Goal: Find specific page/section: Find specific page/section

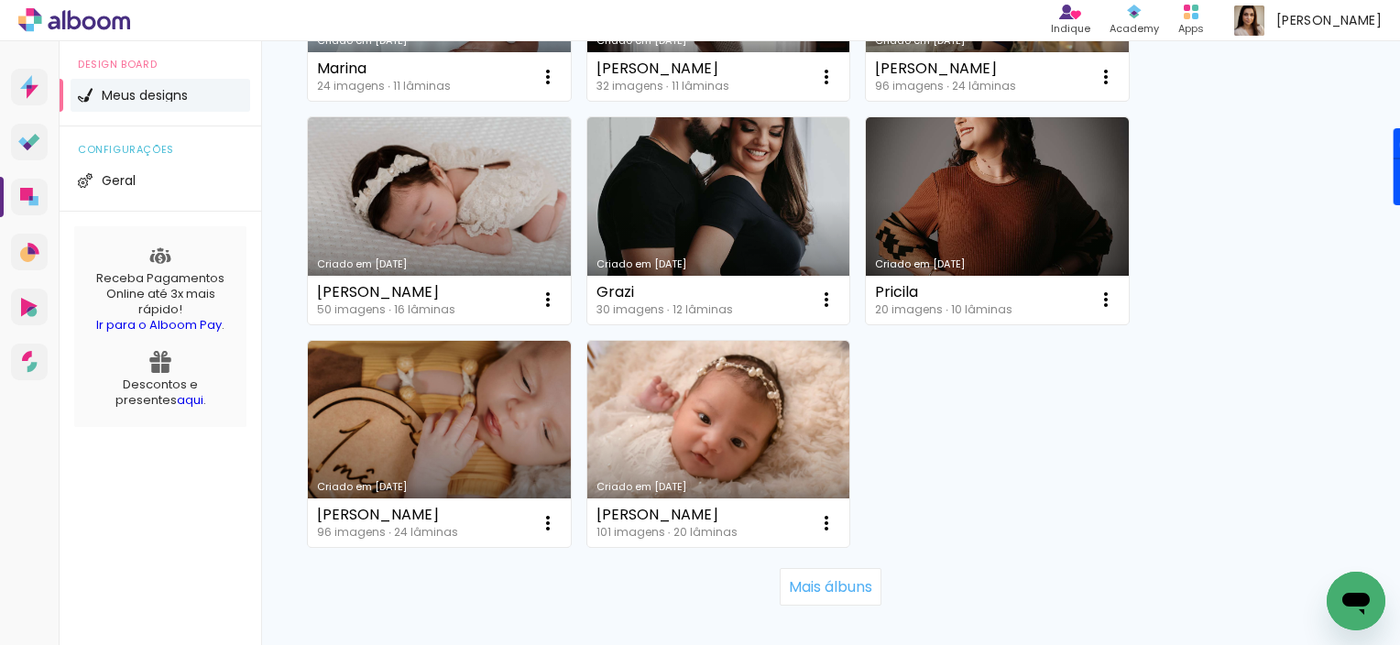
scroll to position [1788, 0]
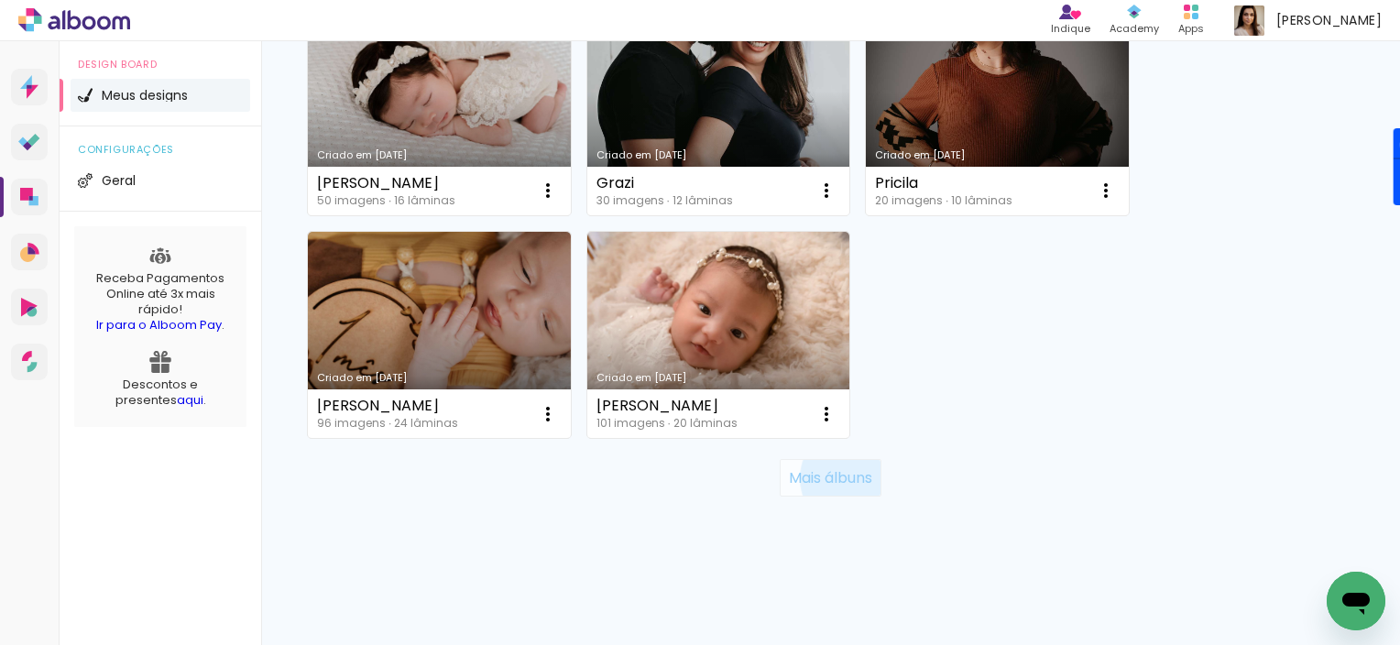
click at [0, 0] on slot "Mais álbuns" at bounding box center [0, 0] width 0 height 0
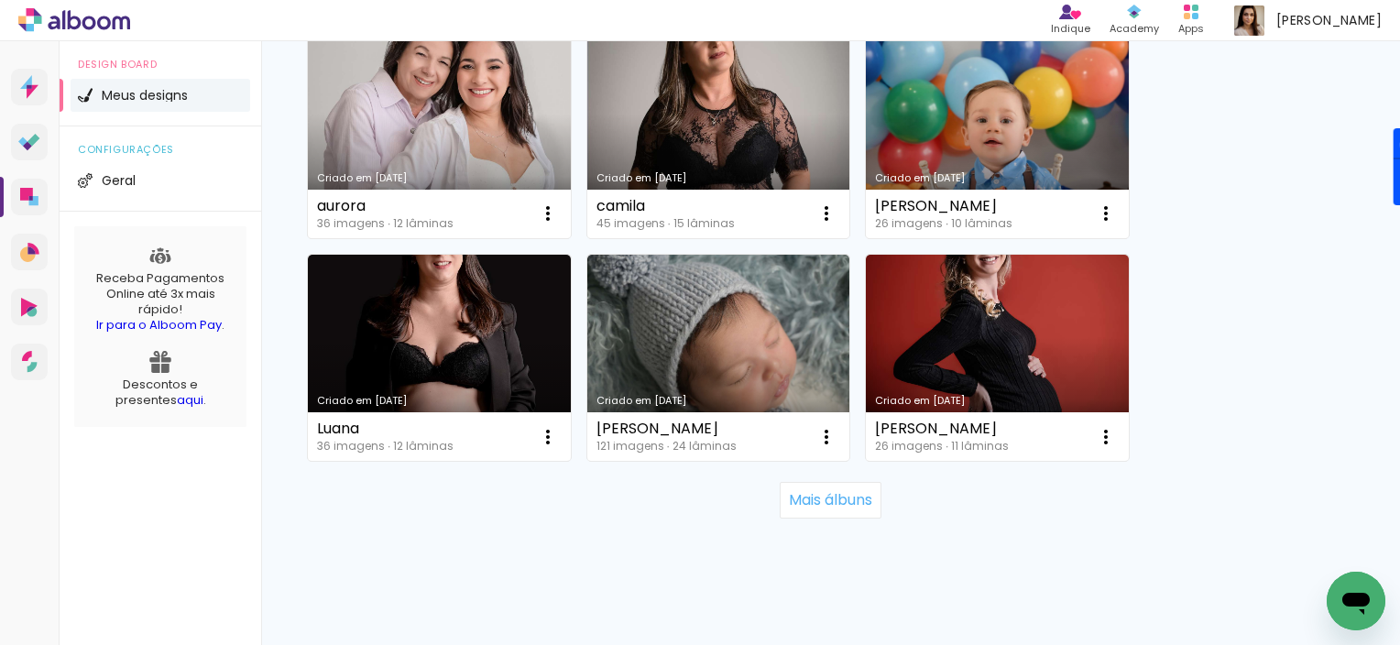
scroll to position [3574, 0]
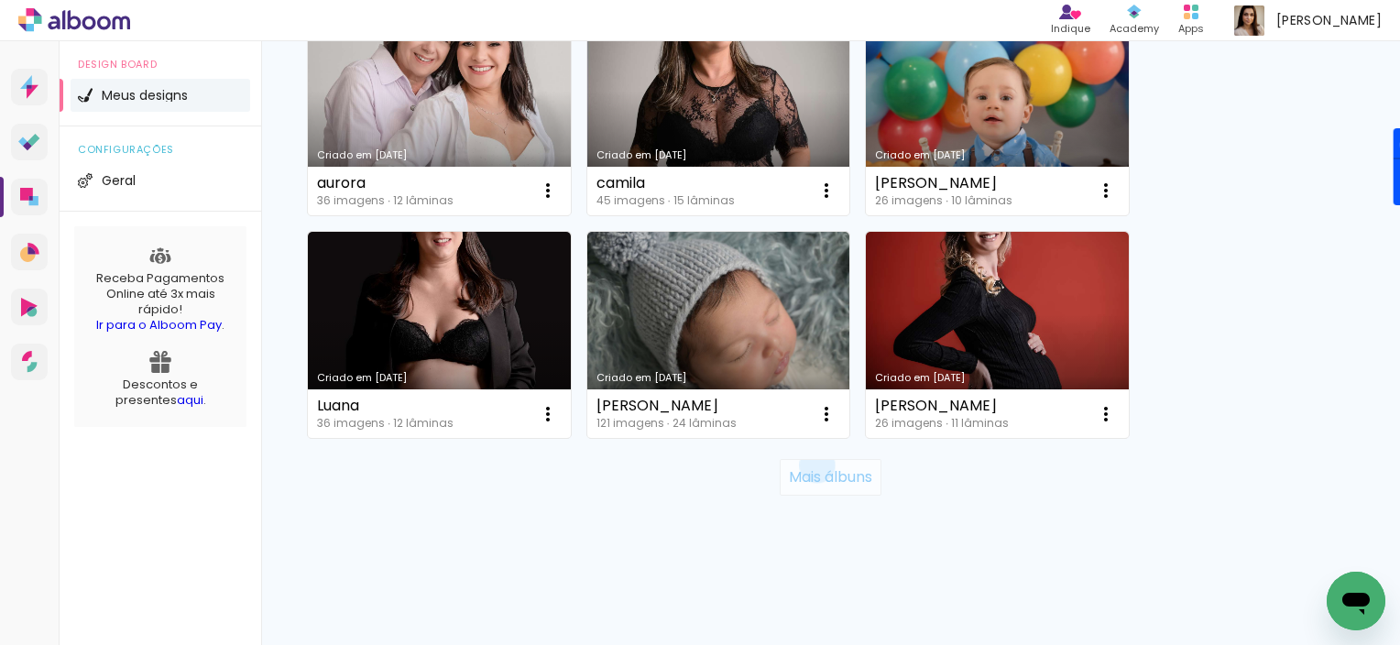
click at [808, 464] on paper-button "Mais álbuns" at bounding box center [831, 477] width 102 height 37
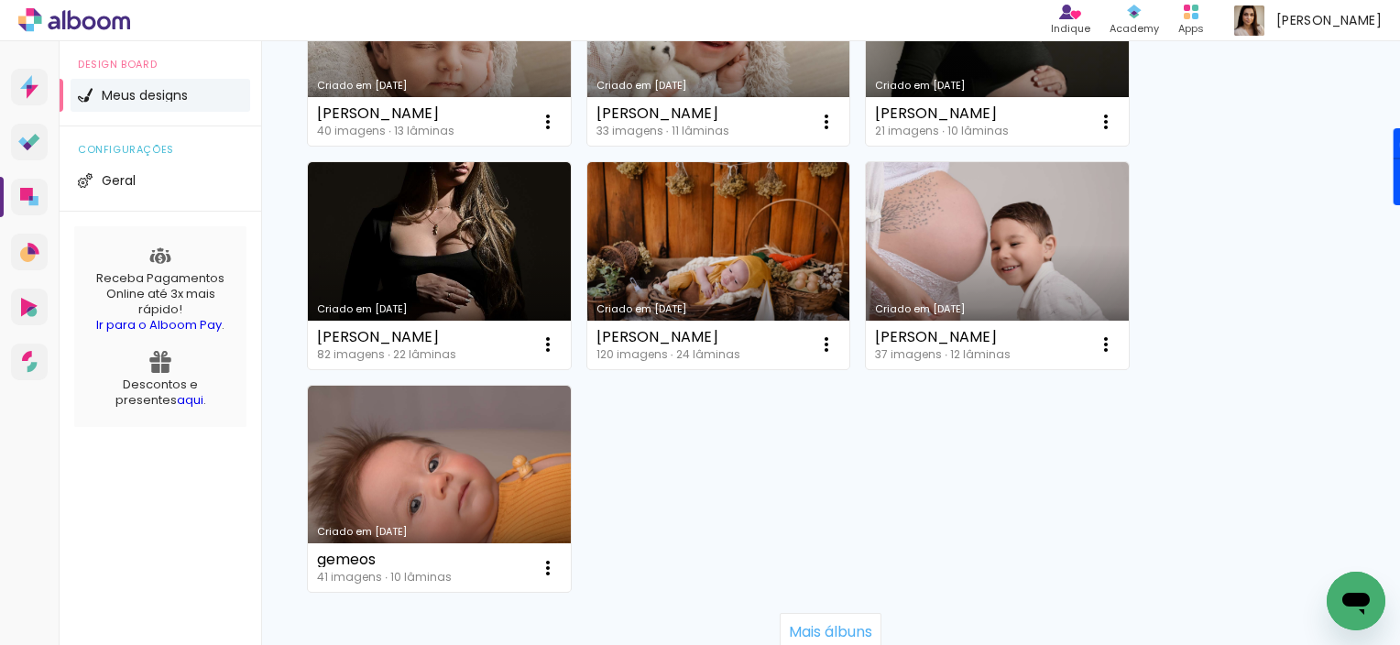
scroll to position [5457, 0]
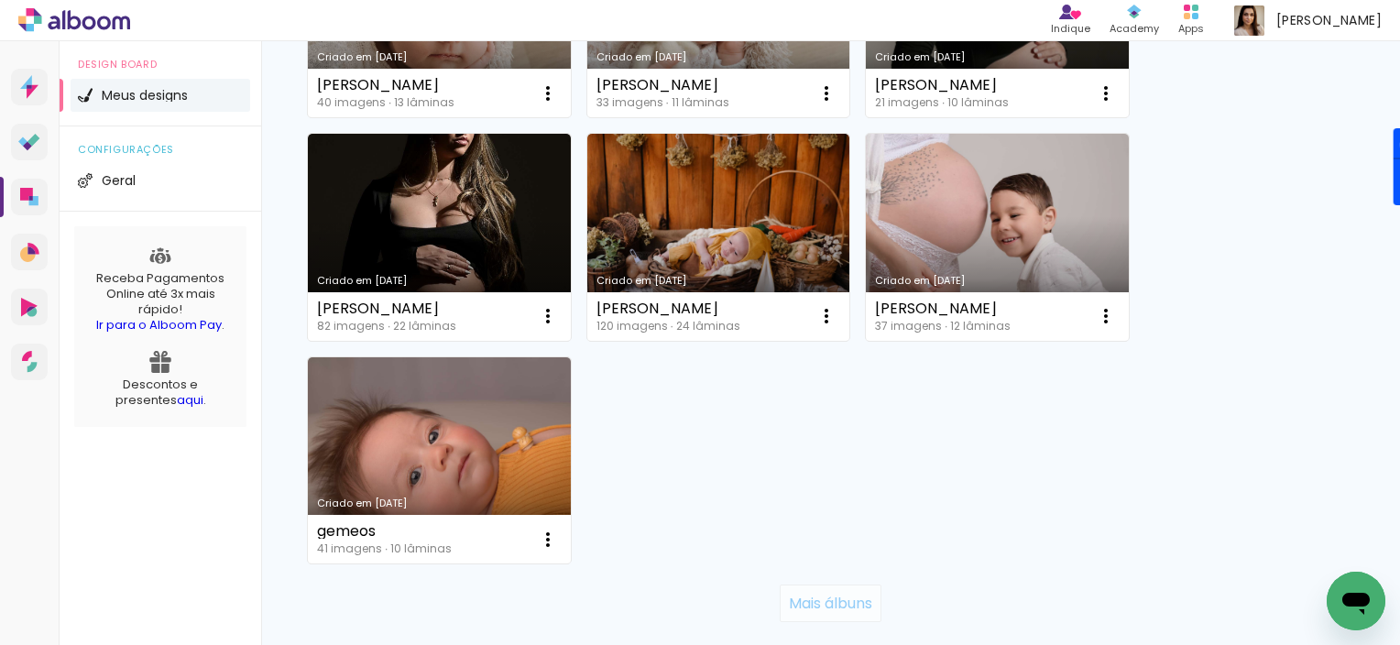
click at [0, 0] on slot "Mais álbuns" at bounding box center [0, 0] width 0 height 0
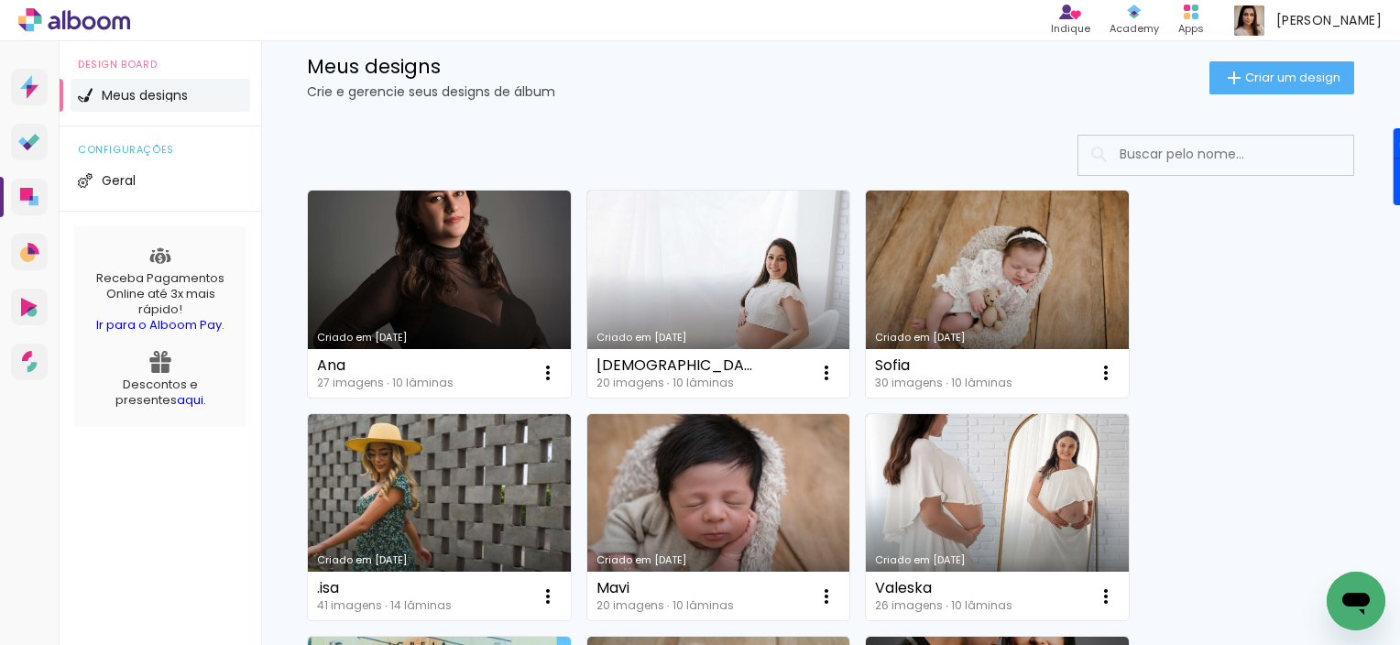
scroll to position [0, 0]
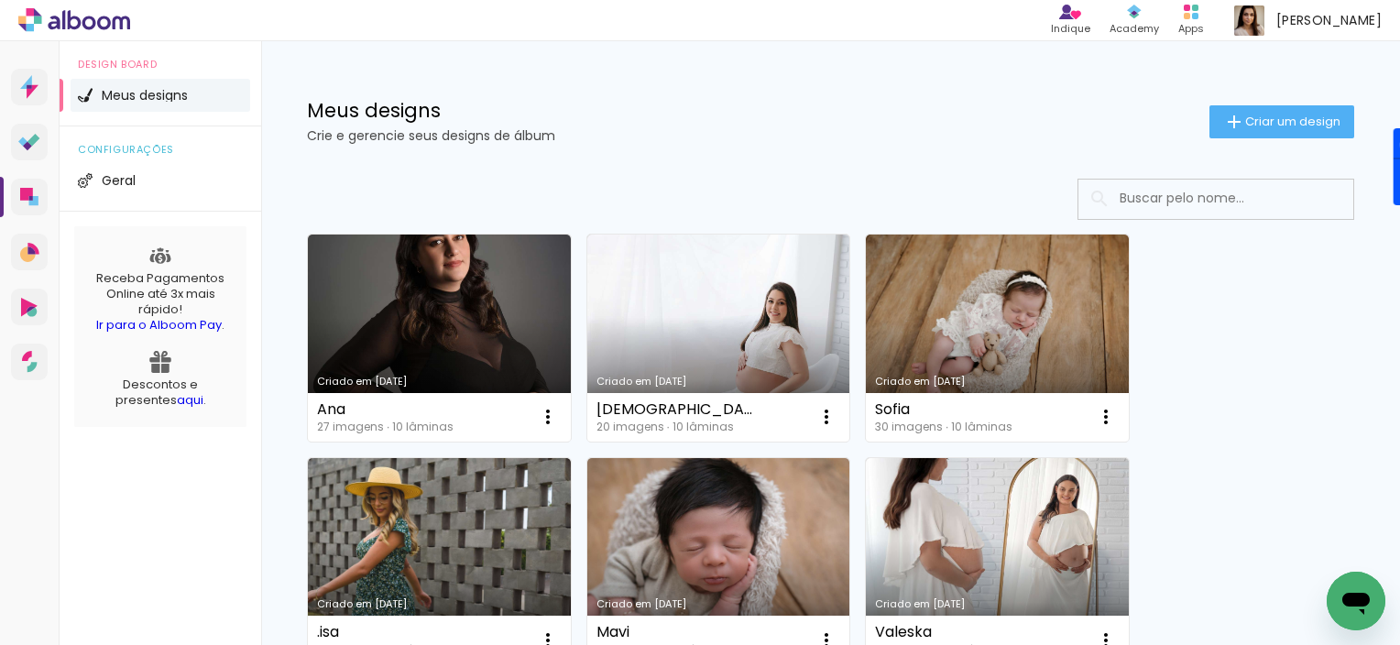
click at [1242, 198] on input at bounding box center [1240, 199] width 261 height 38
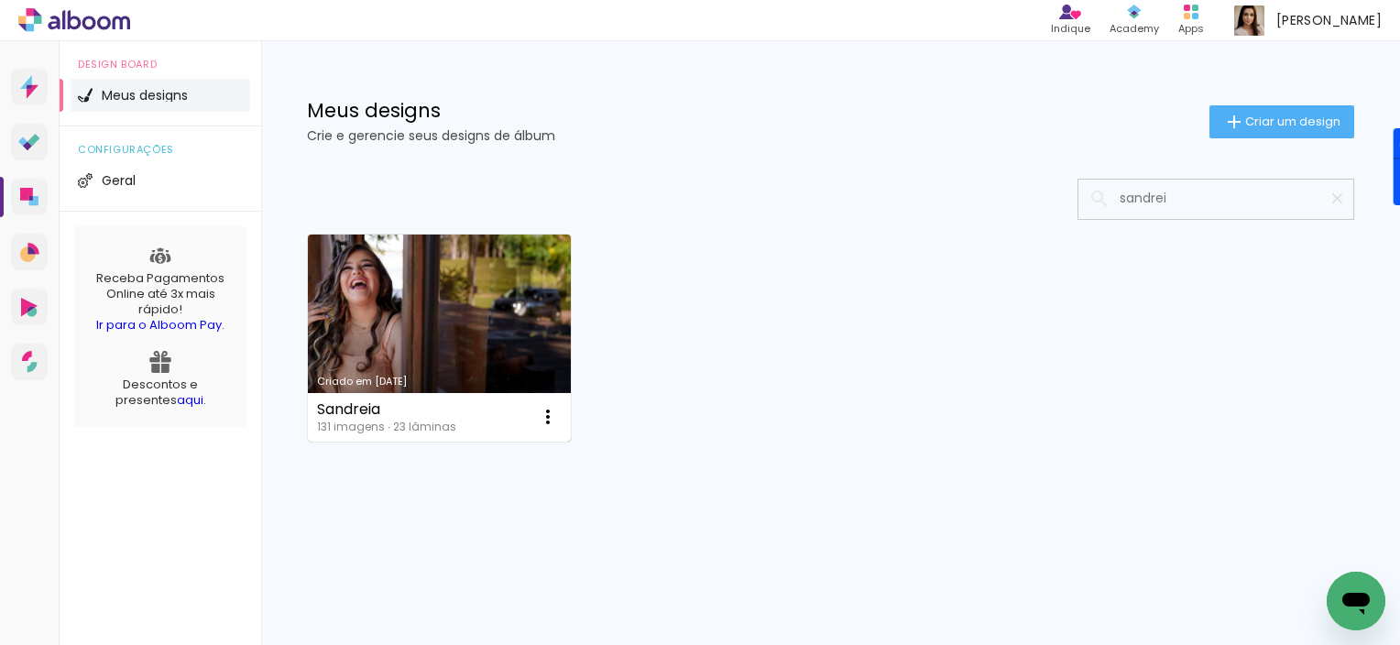
type input "sandrei"
type paper-input "sandrei"
click at [469, 317] on link "Criado em [DATE]" at bounding box center [439, 338] width 263 height 207
